Goal: Navigation & Orientation: Find specific page/section

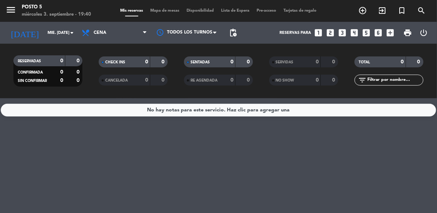
click at [171, 14] on div "Mis reservas Mapa de mesas Disponibilidad Lista de Espera Pre-acceso Tarjetas d…" at bounding box center [219, 11] width 204 height 7
click at [173, 9] on span "Mapa de mesas" at bounding box center [165, 11] width 36 height 4
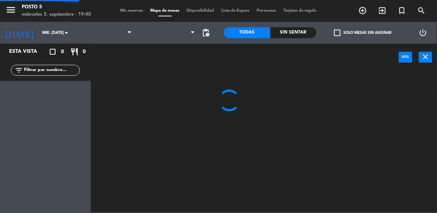
click at [154, 16] on span at bounding box center [165, 16] width 36 height 1
click at [141, 9] on span "Mis reservas" at bounding box center [132, 11] width 30 height 4
